Goal: Check status: Check status

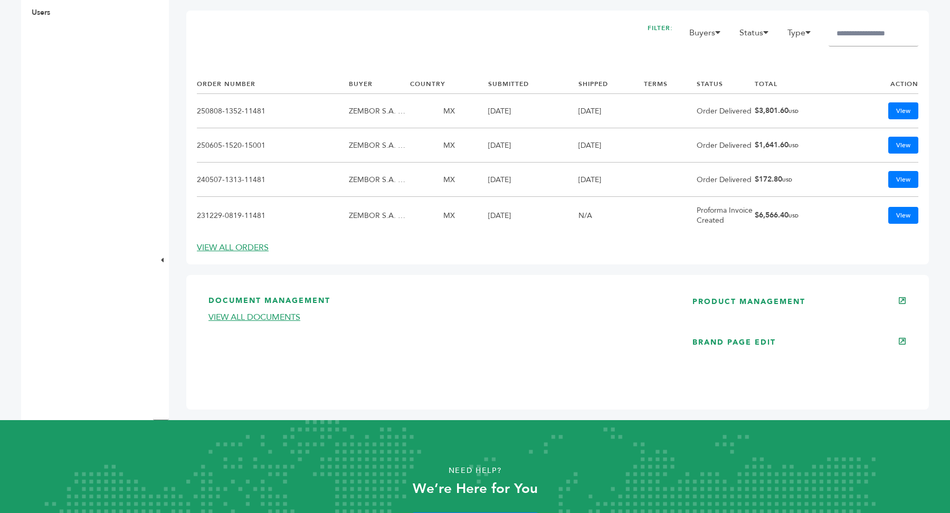
scroll to position [558, 0]
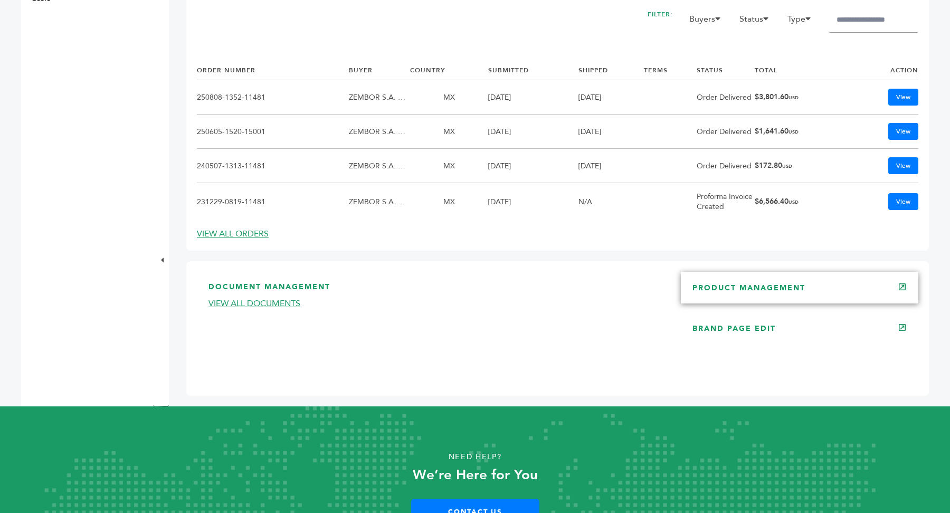
click at [799, 287] on link "PRODUCT MANAGEMENT" at bounding box center [748, 288] width 113 height 10
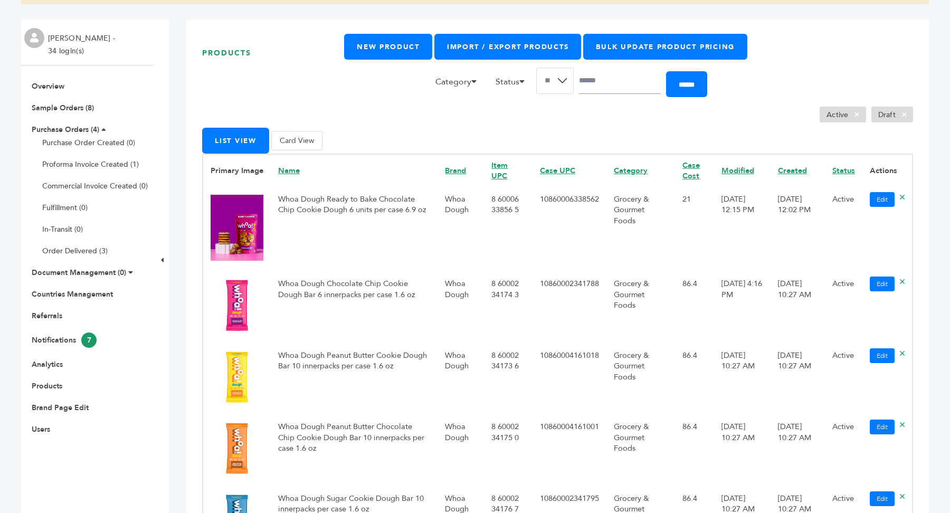
scroll to position [154, 0]
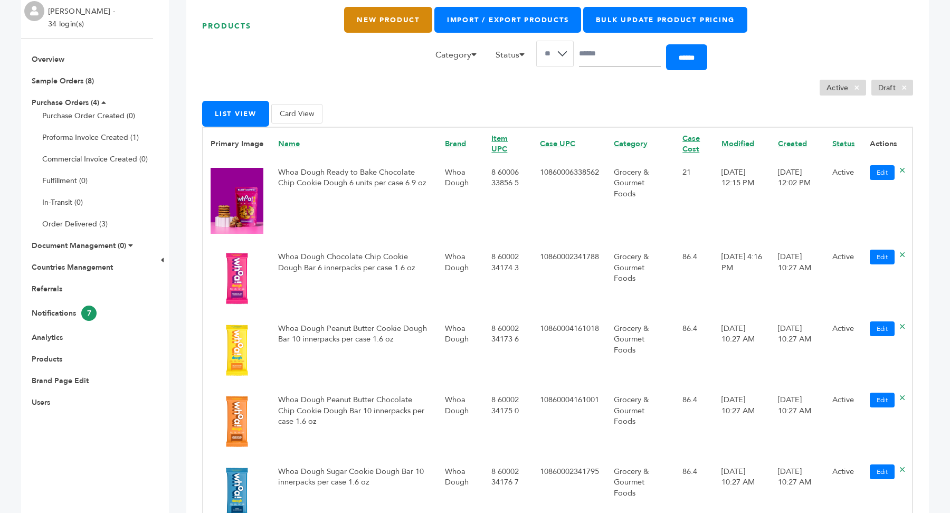
click at [366, 28] on link "New Product" at bounding box center [388, 20] width 88 height 26
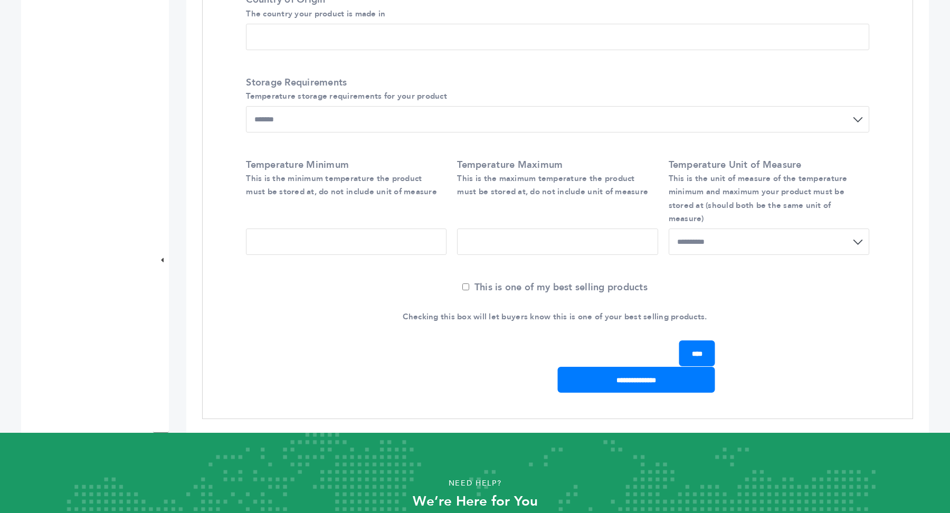
scroll to position [867, 0]
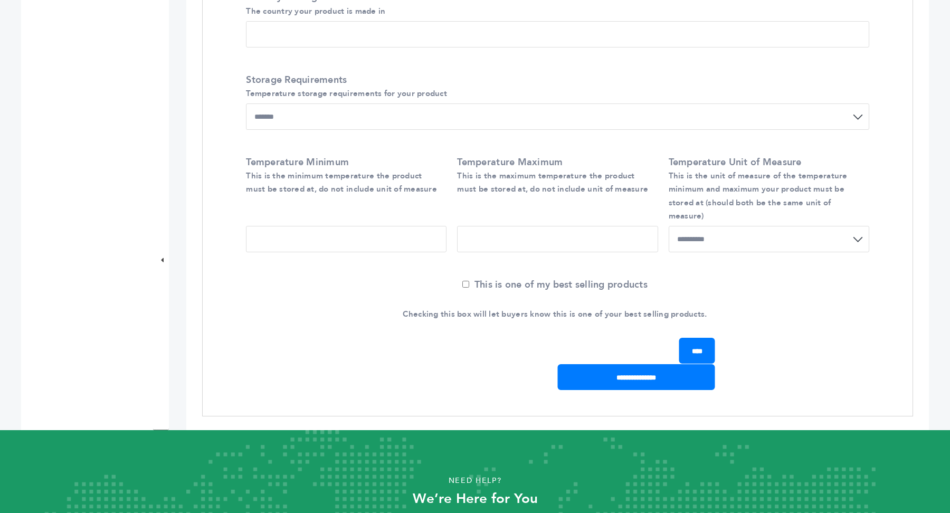
drag, startPoint x: 646, startPoint y: 397, endPoint x: 411, endPoint y: 230, distance: 288.5
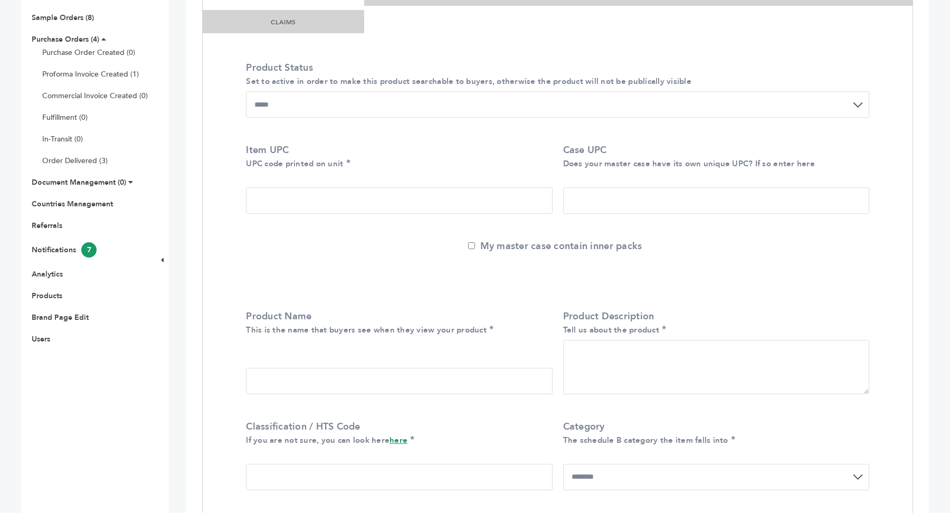
scroll to position [62, 0]
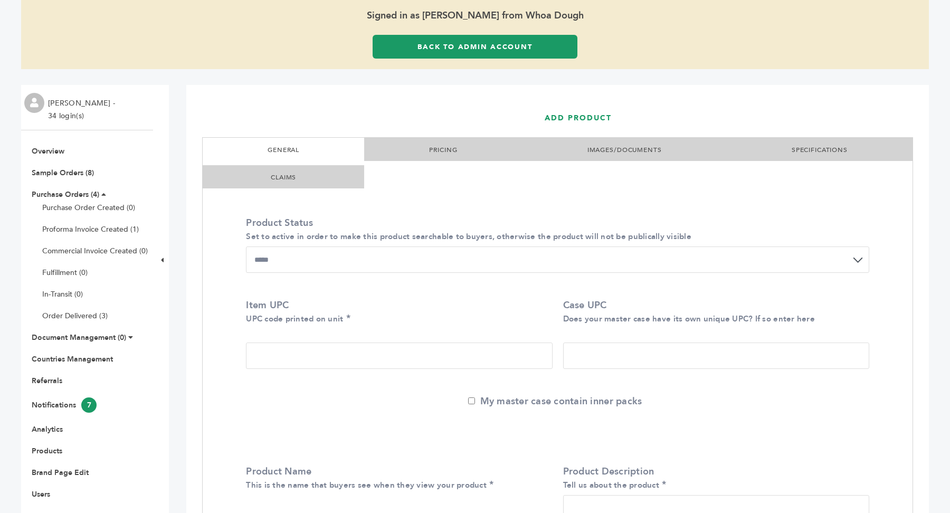
click at [436, 151] on link "PRICING" at bounding box center [443, 150] width 28 height 8
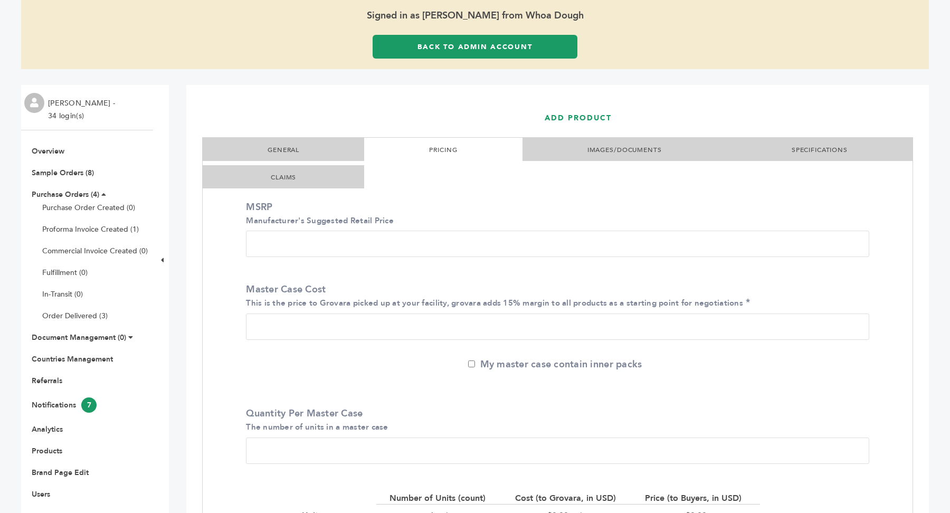
click at [838, 143] on li "SPECIFICATIONS" at bounding box center [820, 149] width 186 height 23
click at [819, 147] on link "SPECIFICATIONS" at bounding box center [820, 150] width 56 height 8
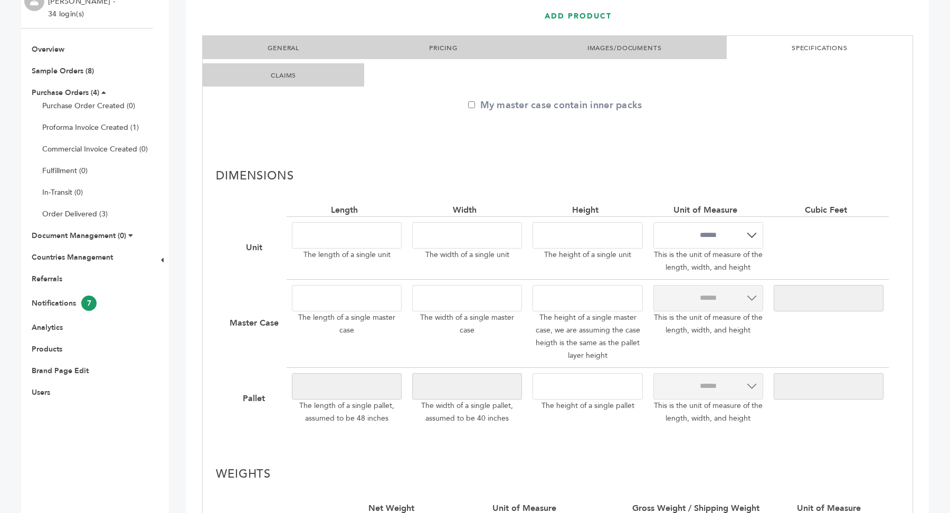
scroll to position [0, 0]
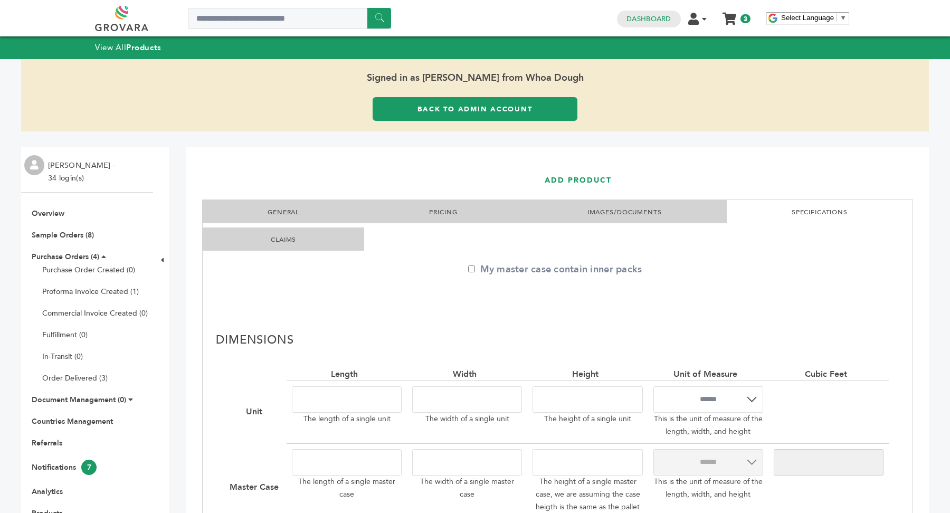
click at [303, 206] on li "GENERAL" at bounding box center [284, 211] width 162 height 23
click at [274, 209] on link "GENERAL" at bounding box center [284, 212] width 32 height 8
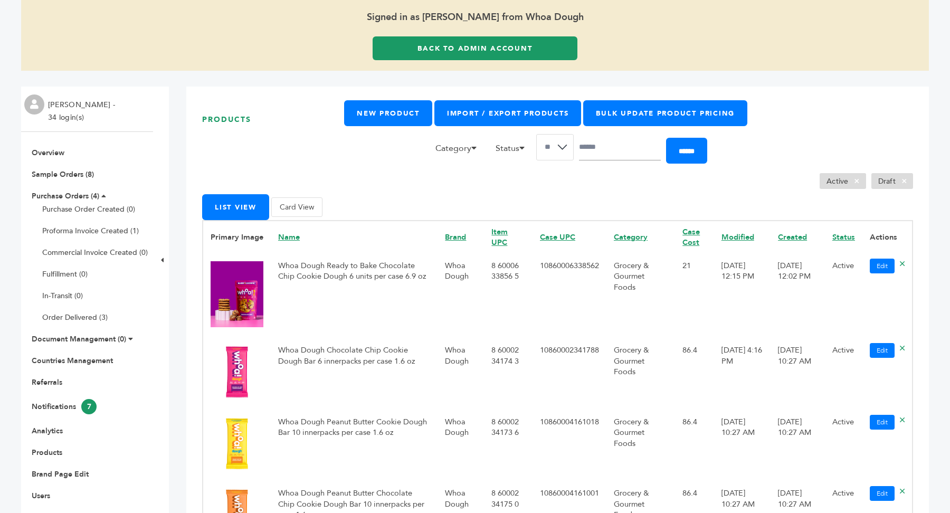
scroll to position [63, 0]
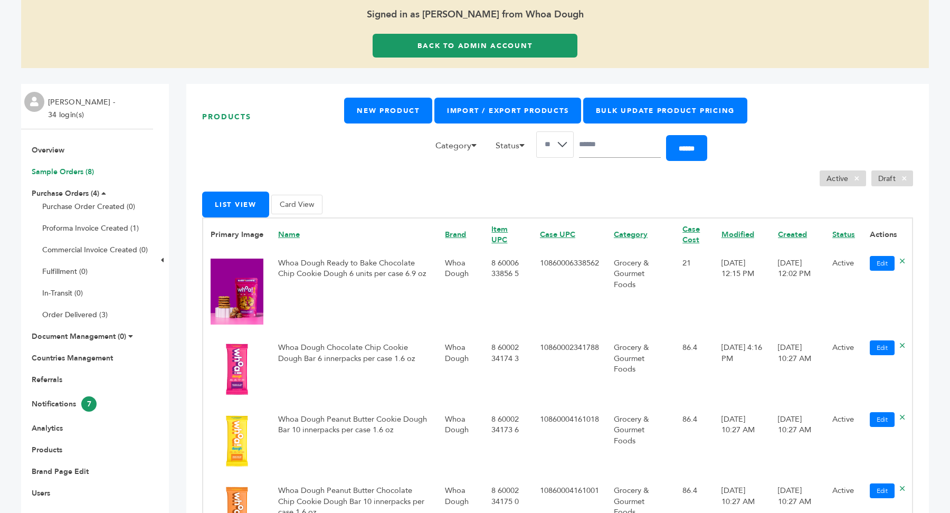
click at [68, 168] on link "Sample Orders (8)" at bounding box center [63, 172] width 62 height 10
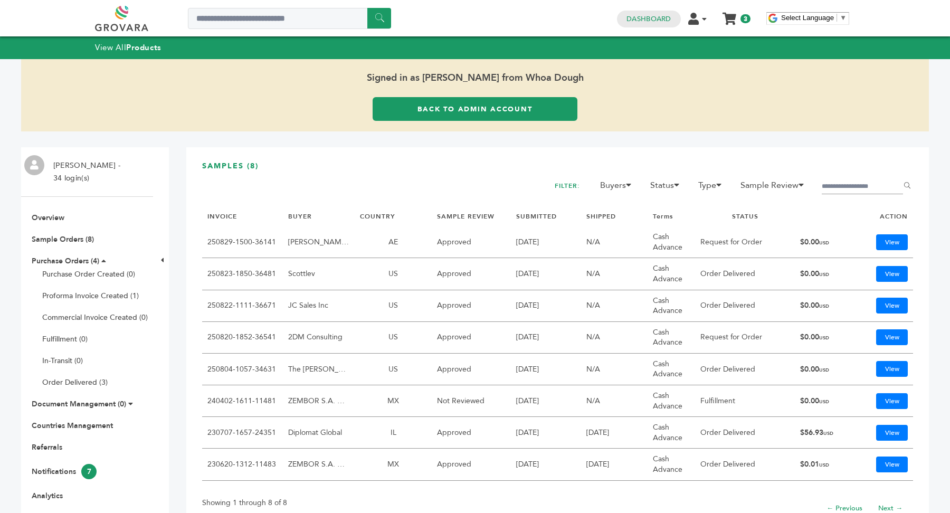
drag, startPoint x: 704, startPoint y: 366, endPoint x: 786, endPoint y: 367, distance: 82.9
click at [786, 367] on td "Order Delivered" at bounding box center [744, 370] width 99 height 32
click at [723, 335] on td "Request for Order" at bounding box center [744, 338] width 99 height 32
drag, startPoint x: 694, startPoint y: 238, endPoint x: 755, endPoint y: 244, distance: 61.6
click at [755, 244] on tr "250829-1500-36141 Buono Plus Cafe AE Approved 08/29/25 N/A Cash Advance Request…" at bounding box center [557, 242] width 711 height 32
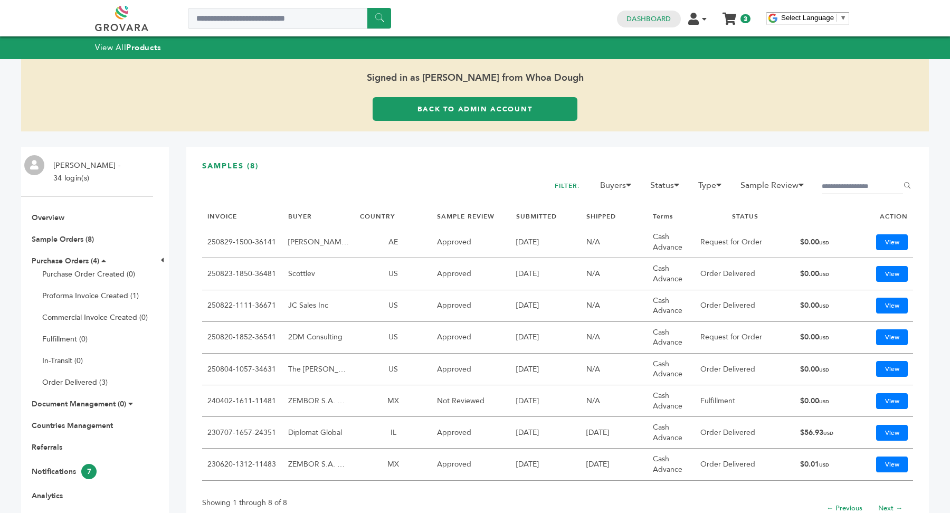
click at [759, 399] on td "Fulfillment" at bounding box center [744, 401] width 99 height 32
click at [887, 401] on link "View" at bounding box center [892, 401] width 32 height 16
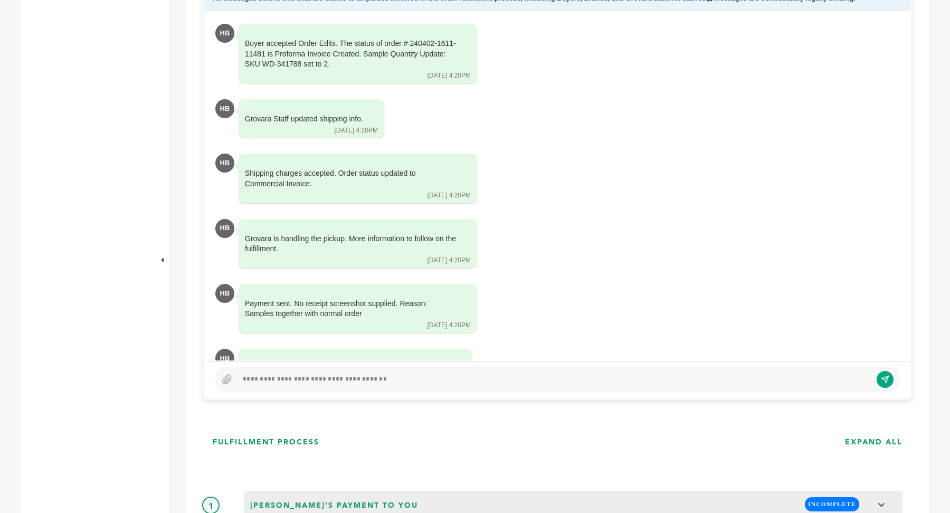
scroll to position [641, 0]
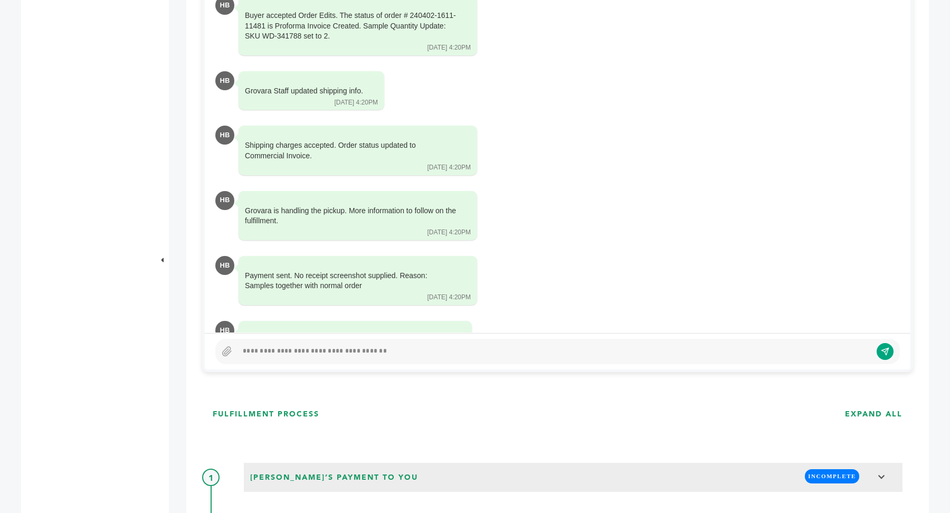
click at [317, 356] on div at bounding box center [555, 351] width 634 height 13
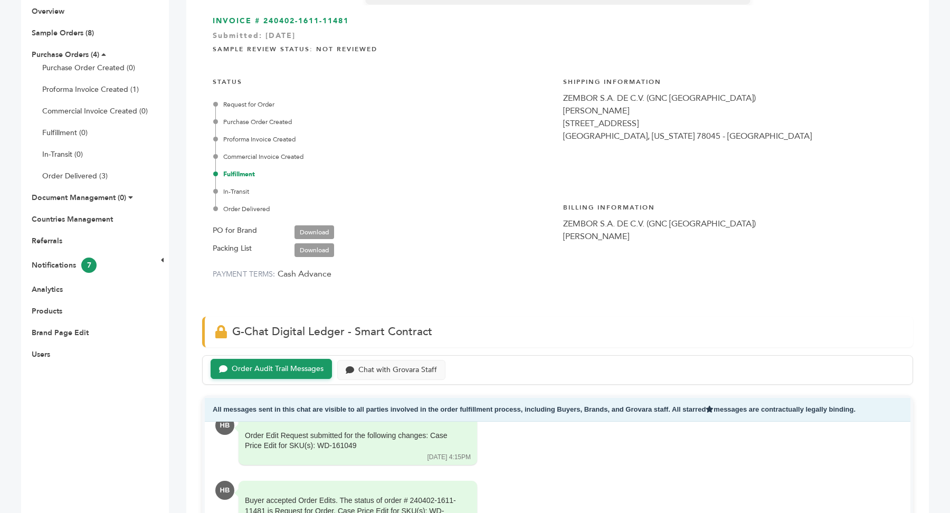
scroll to position [0, 0]
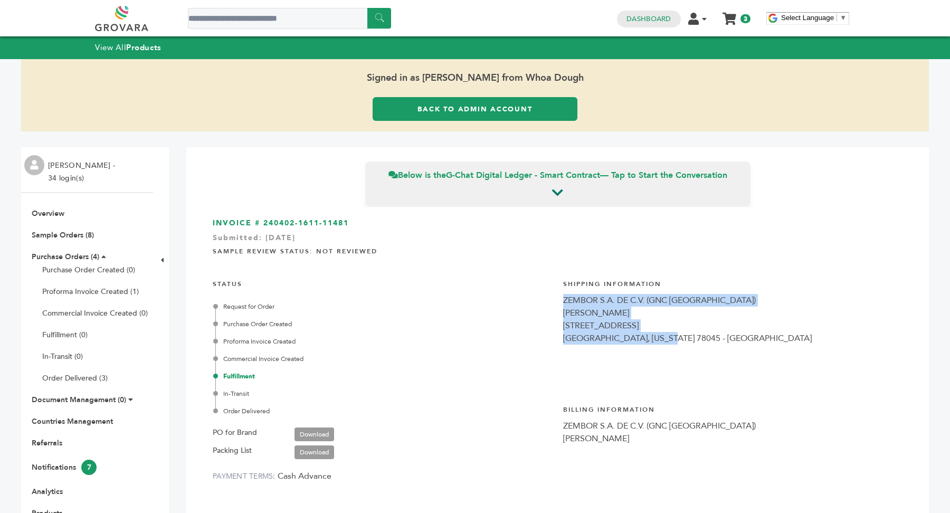
drag, startPoint x: 559, startPoint y: 300, endPoint x: 676, endPoint y: 346, distance: 124.7
click at [676, 346] on div "INVOICE # 240402-1611-11481 Submitted: Apr/2/2024 Sample Review Status: Not Rev…" at bounding box center [557, 357] width 711 height 301
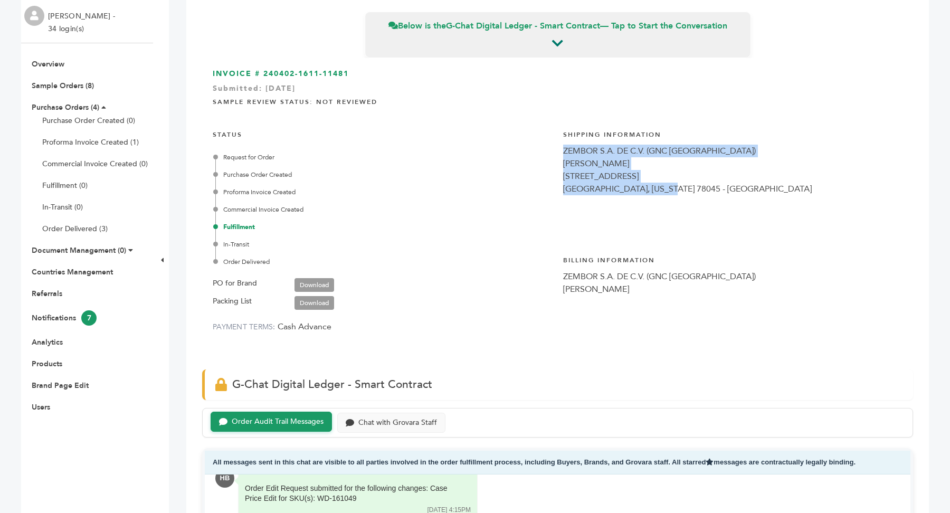
scroll to position [159, 0]
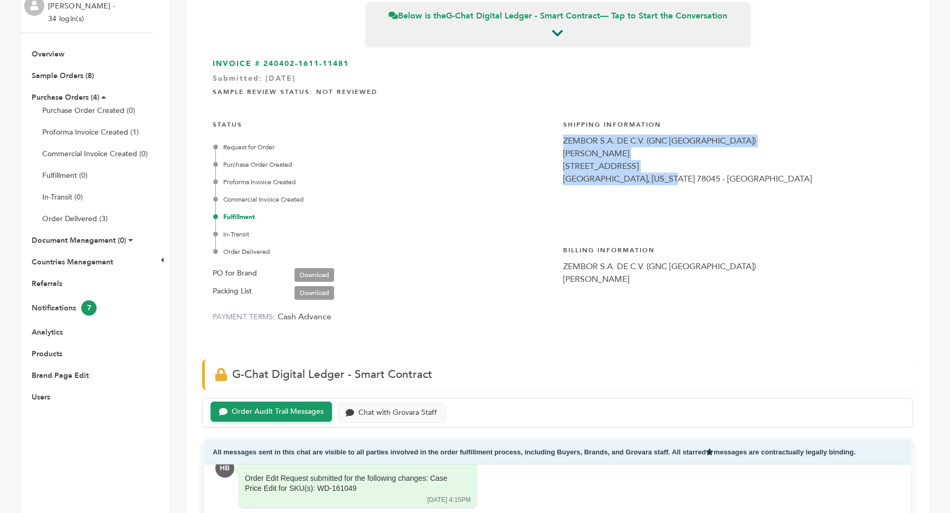
click at [326, 270] on link "Download" at bounding box center [315, 275] width 40 height 14
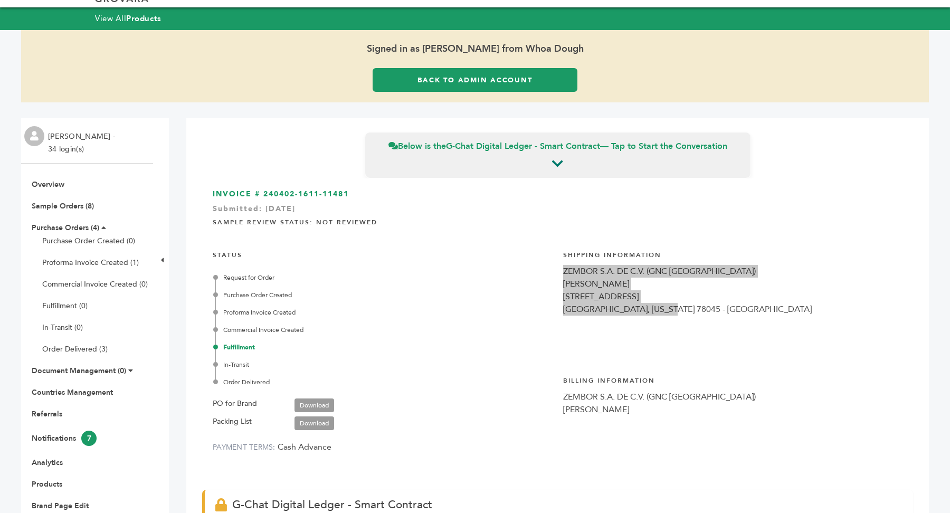
scroll to position [0, 0]
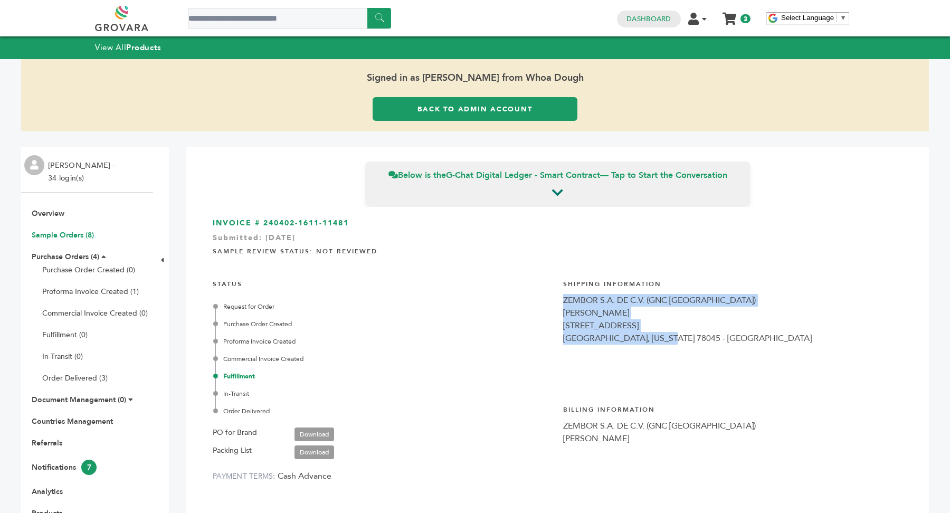
click at [59, 234] on link "Sample Orders (8)" at bounding box center [63, 235] width 62 height 10
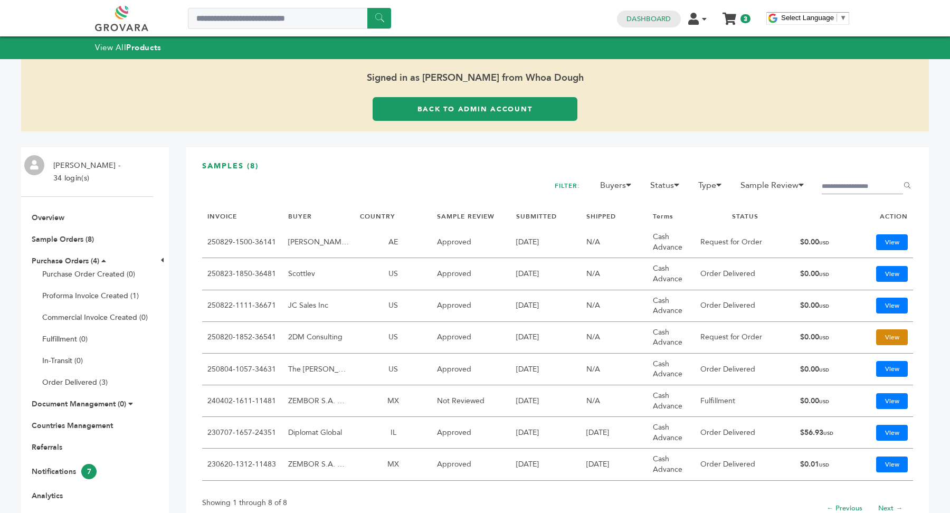
click at [897, 339] on link "View" at bounding box center [892, 337] width 32 height 16
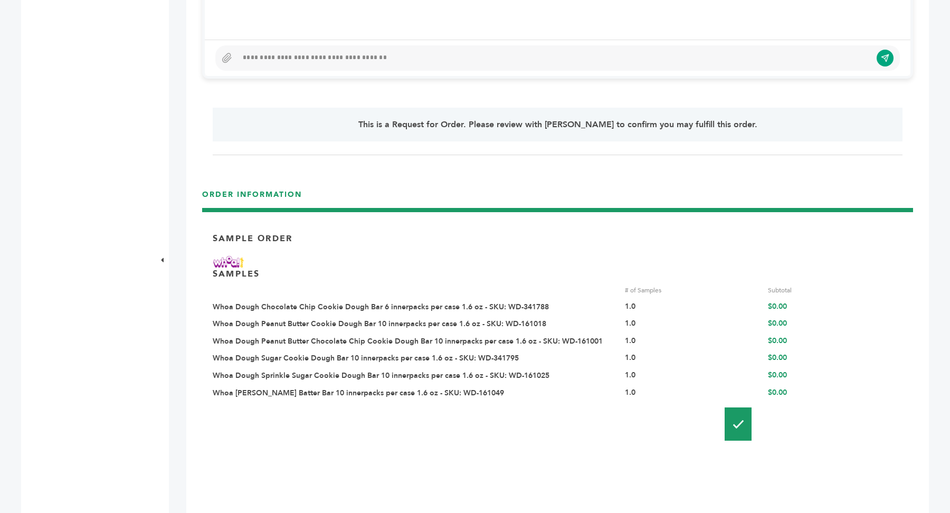
scroll to position [962, 0]
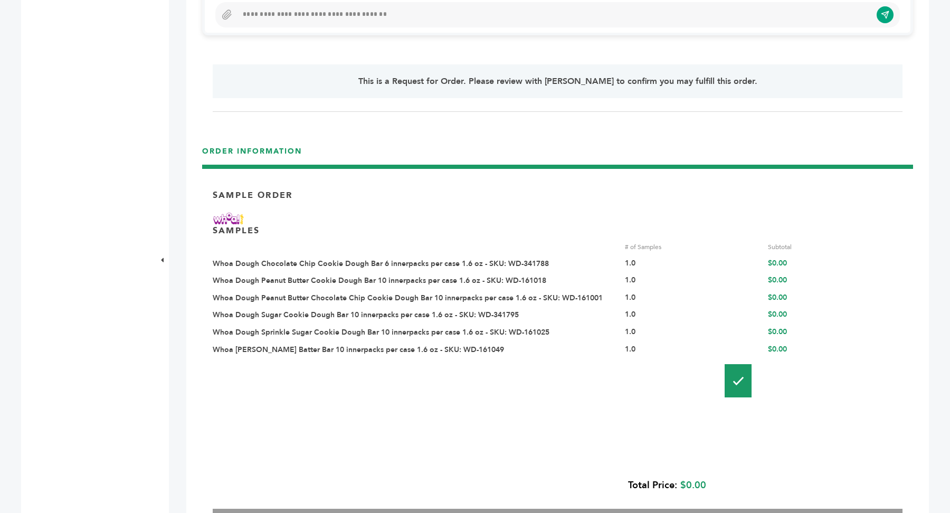
drag, startPoint x: 633, startPoint y: 256, endPoint x: 634, endPoint y: 349, distance: 92.9
click at [634, 349] on div "# of Samples Subtotal Whoa Dough Chocolate Chip Cookie Dough Bar 6 innerpacks p…" at bounding box center [558, 298] width 690 height 113
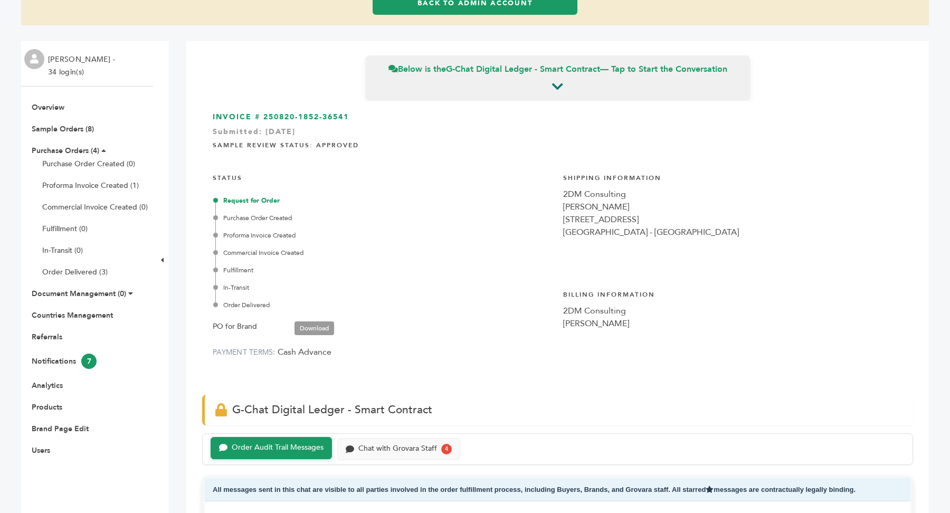
scroll to position [90, 0]
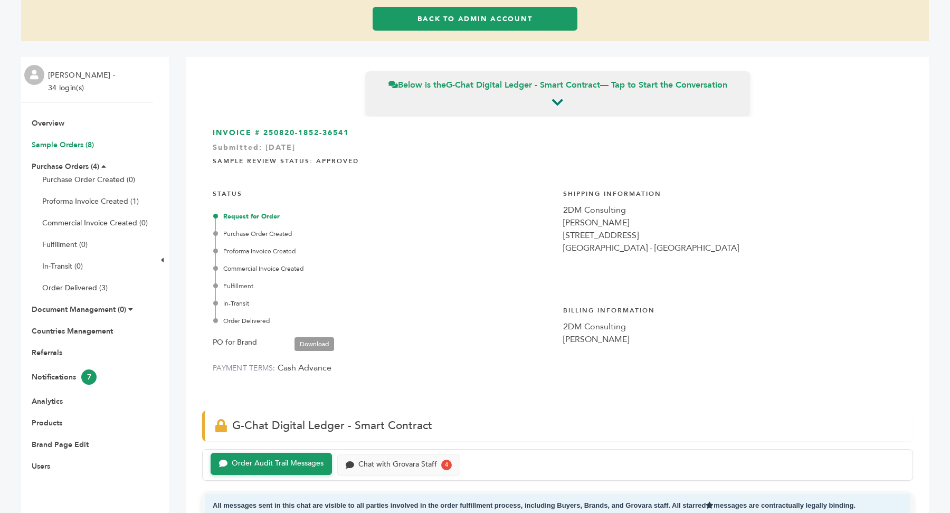
click at [83, 145] on link "Sample Orders (8)" at bounding box center [63, 145] width 62 height 10
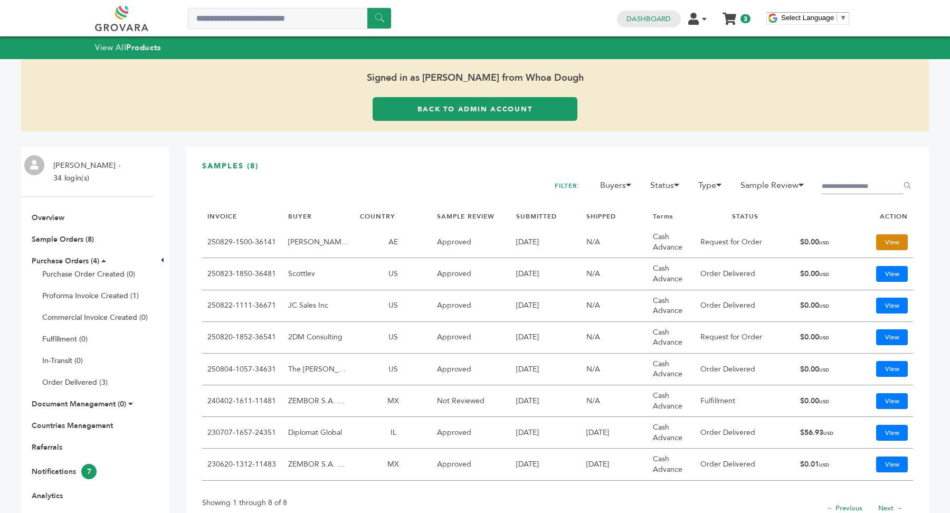
click at [890, 245] on link "View" at bounding box center [892, 242] width 32 height 16
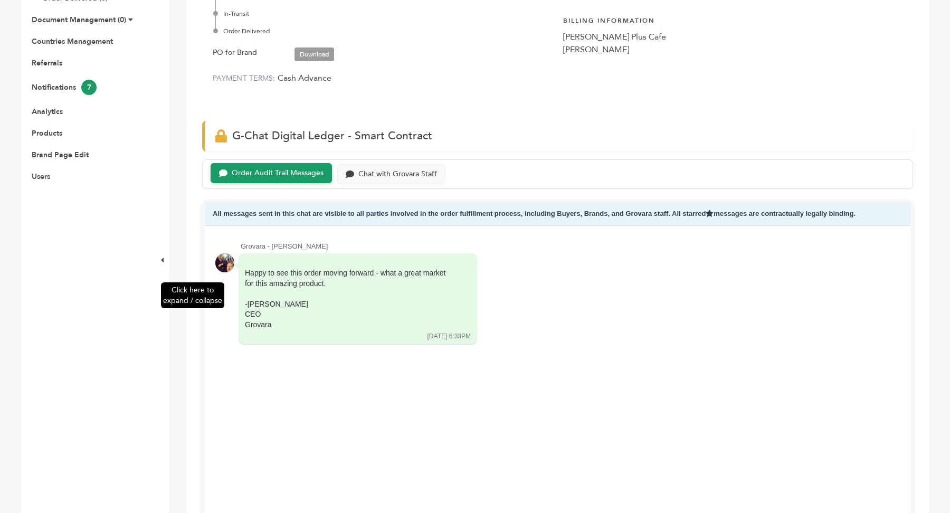
scroll to position [379, 0]
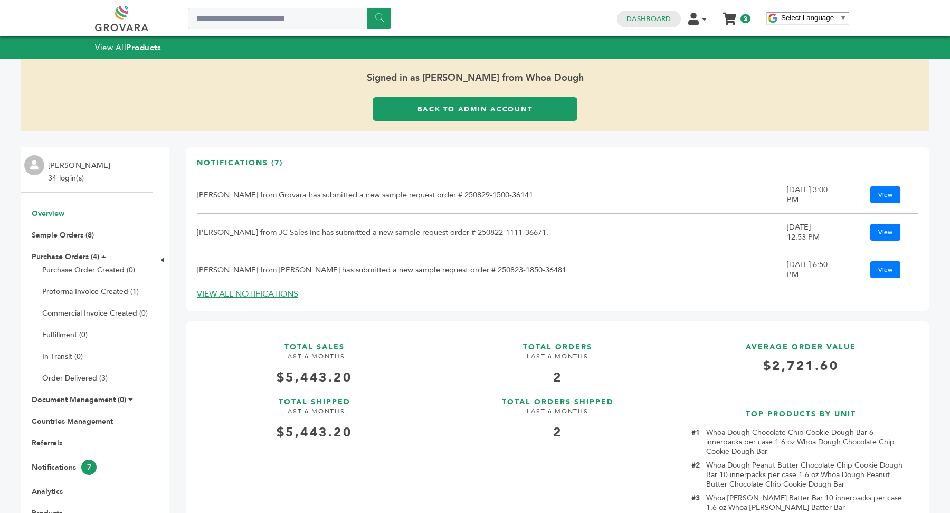
click at [479, 117] on link "Back to Admin Account" at bounding box center [475, 109] width 205 height 24
